Goal: Transaction & Acquisition: Purchase product/service

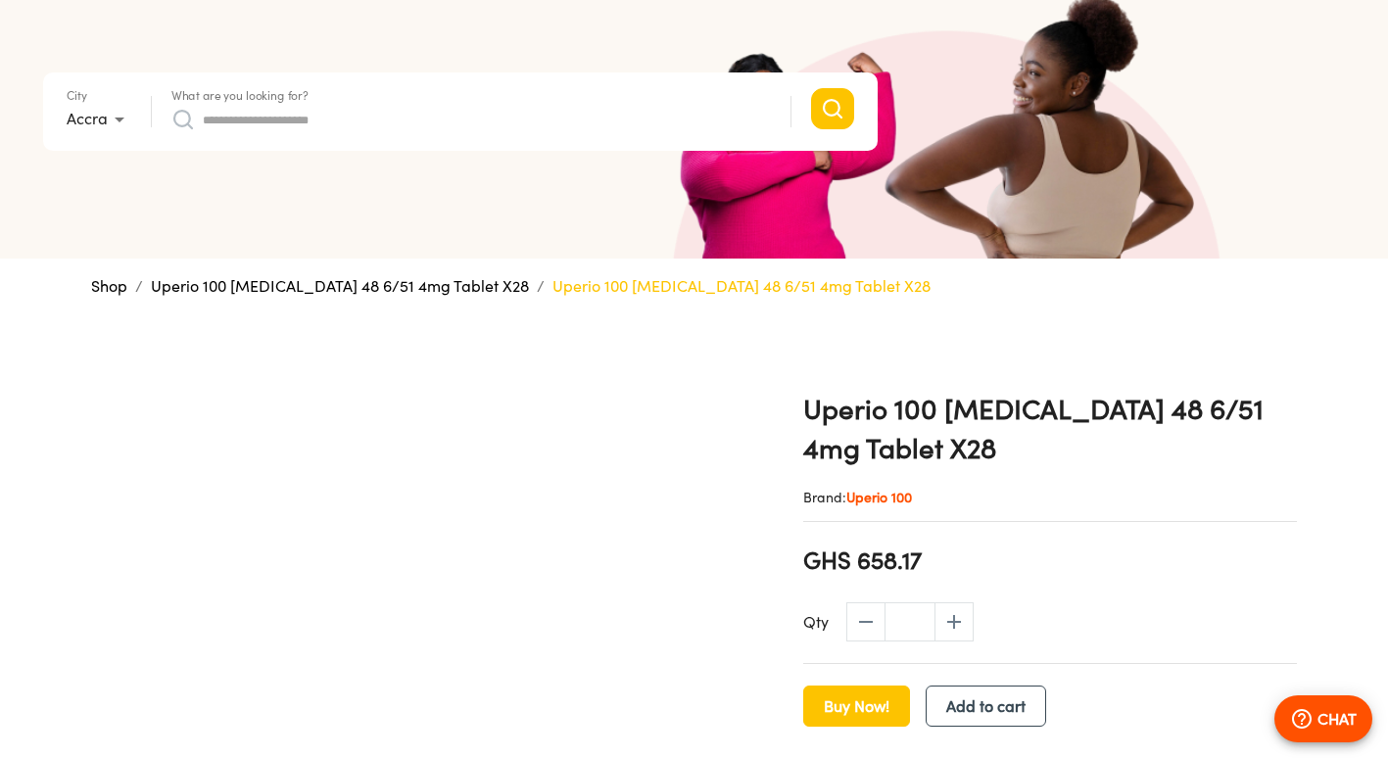
scroll to position [196, 0]
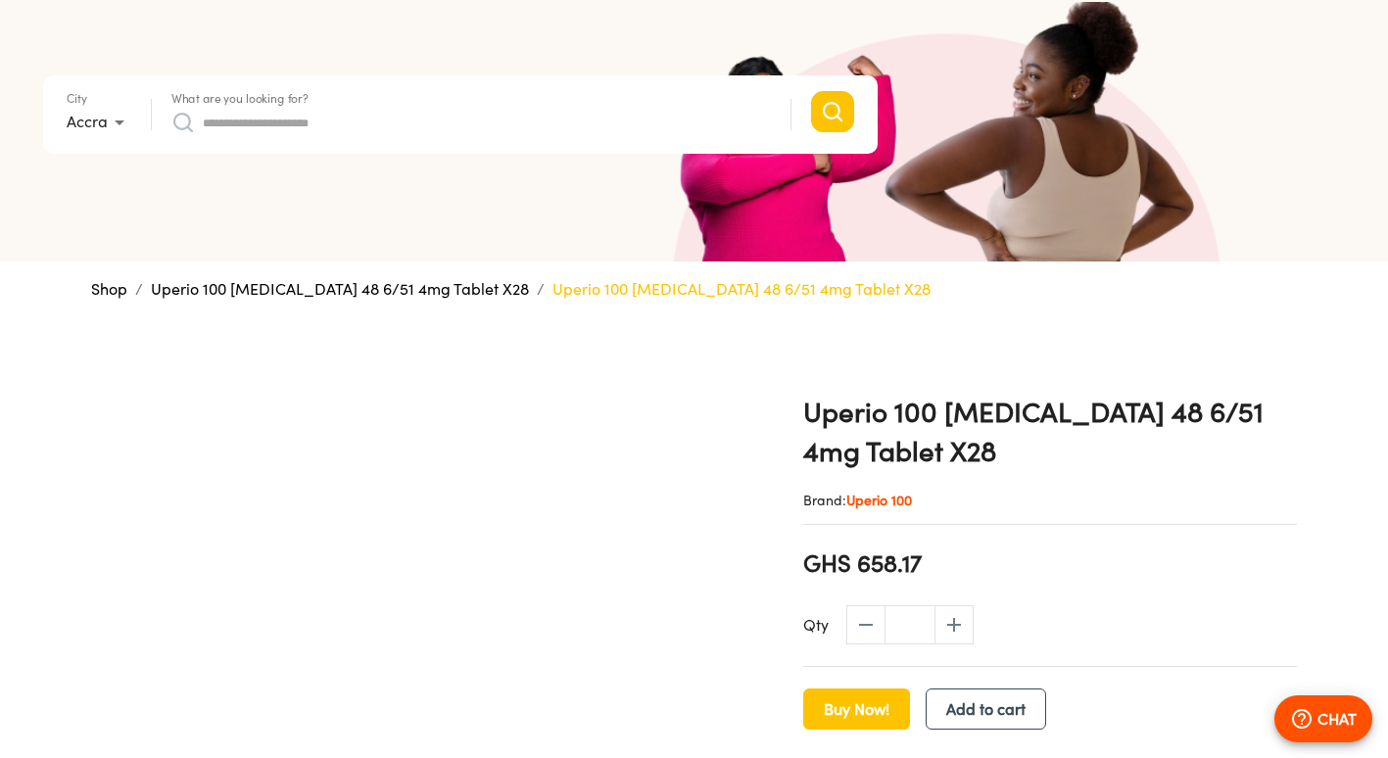
click at [877, 566] on span "GHS 658.17" at bounding box center [862, 563] width 119 height 33
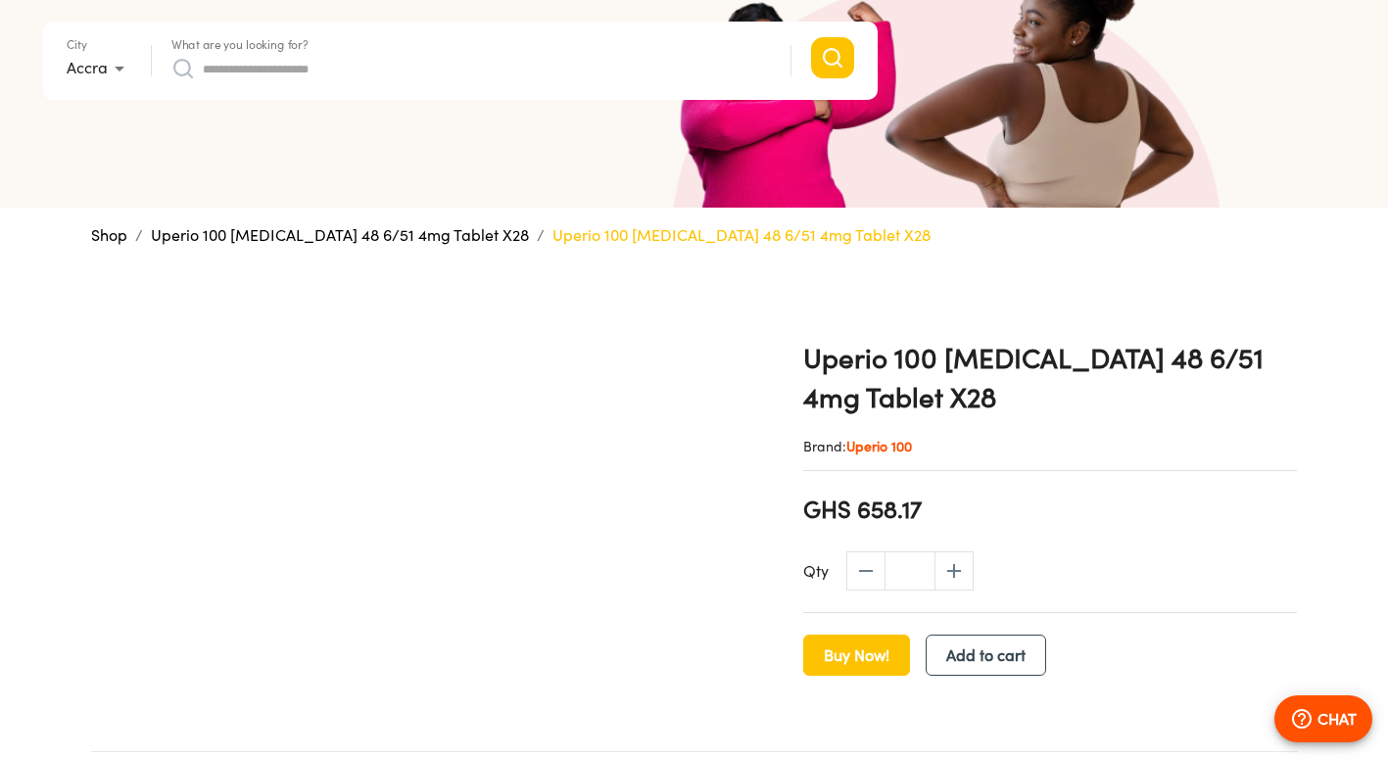
scroll to position [294, 0]
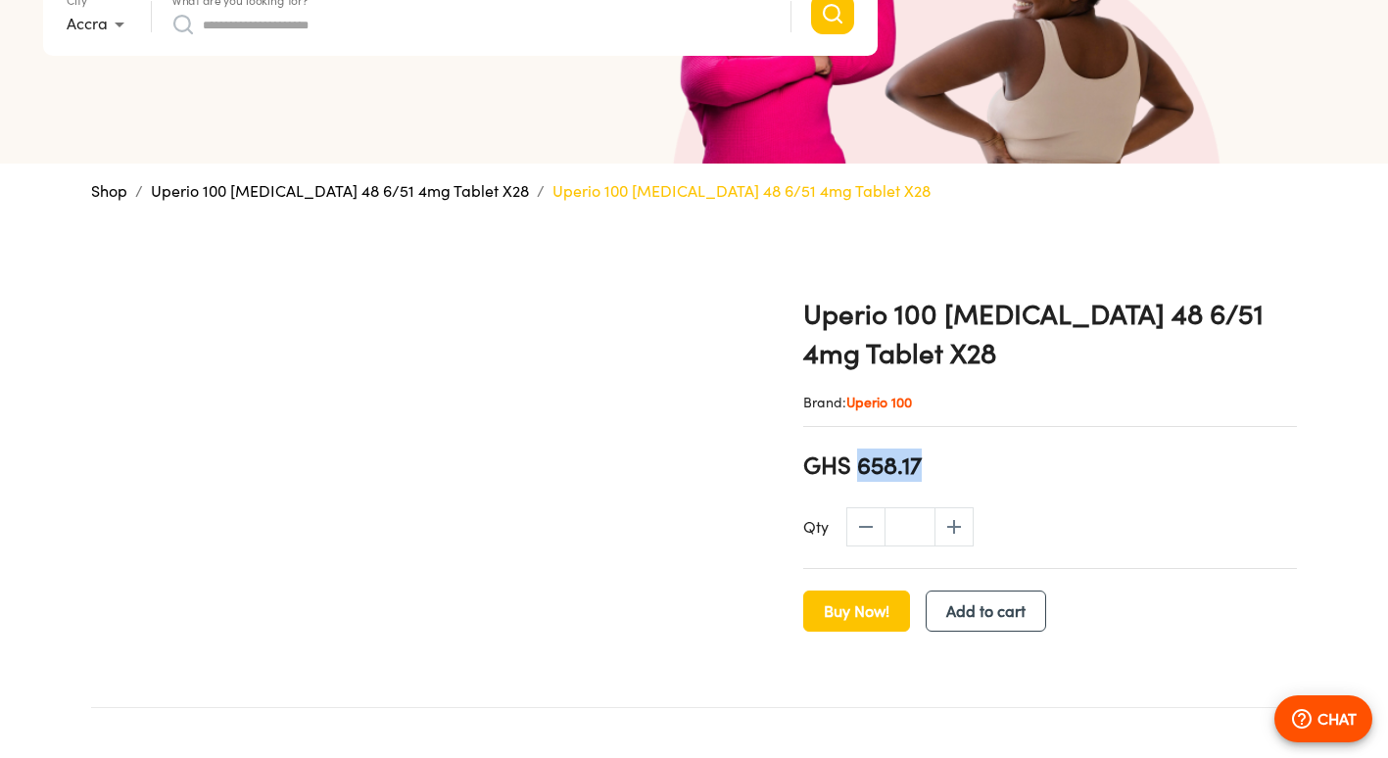
drag, startPoint x: 859, startPoint y: 464, endPoint x: 999, endPoint y: 423, distance: 146.0
click at [999, 423] on div "Uperio 100 [MEDICAL_DATA] 48 6/51 4mg Tablet X28 Brand: Uperio 100 GHS 658.17 Q…" at bounding box center [1050, 446] width 509 height 445
drag, startPoint x: 999, startPoint y: 423, endPoint x: 1275, endPoint y: 486, distance: 282.3
click at [1274, 486] on div "Uperio 100 [MEDICAL_DATA] 48 6/51 4mg Tablet X28 Brand: Uperio 100 GHS 658.17 Q…" at bounding box center [1050, 446] width 509 height 445
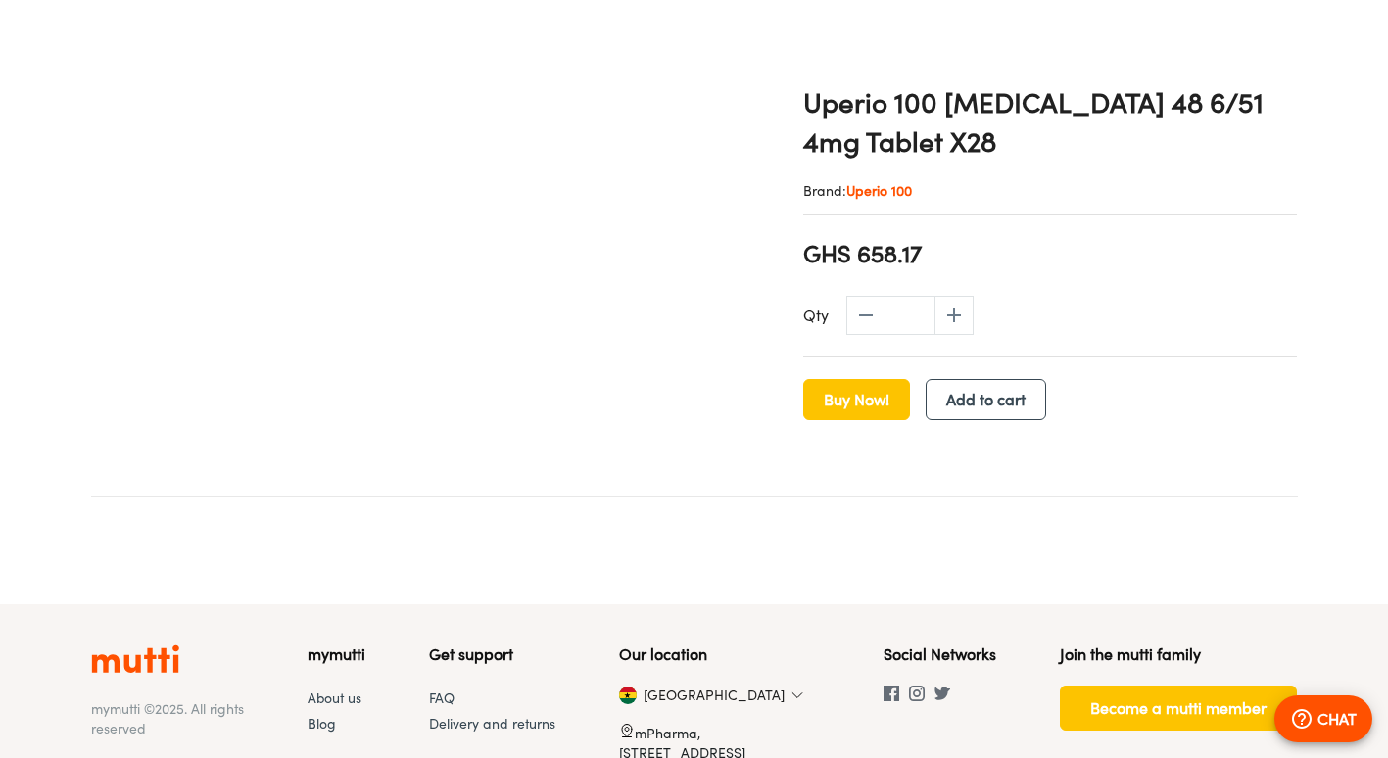
scroll to position [608, 0]
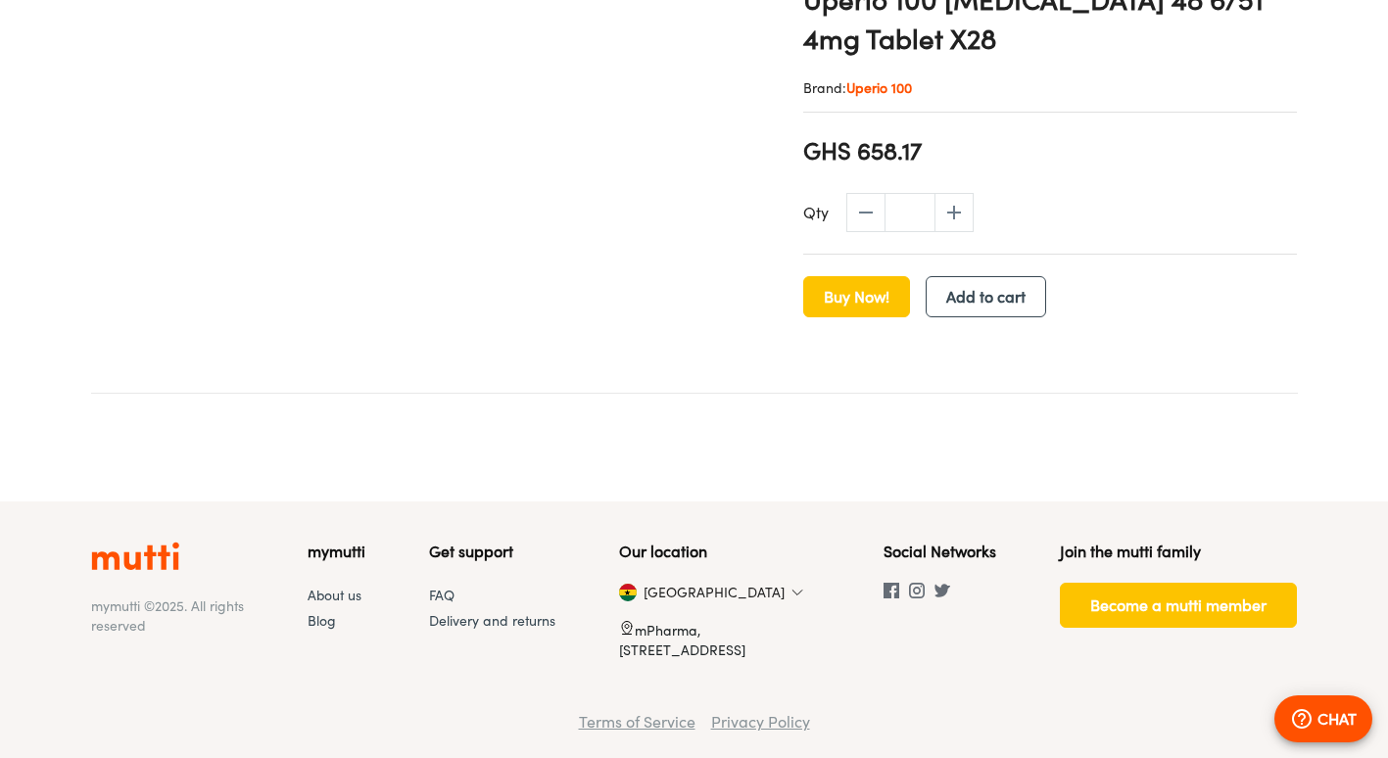
drag, startPoint x: 638, startPoint y: 626, endPoint x: 704, endPoint y: 638, distance: 67.6
click at [704, 638] on p "mPharma, [STREET_ADDRESS]" at bounding box center [719, 640] width 201 height 40
